Goal: Entertainment & Leisure: Browse casually

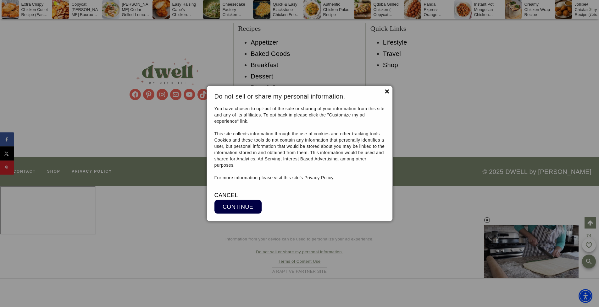
scroll to position [5276, 0]
